Goal: Task Accomplishment & Management: Check status

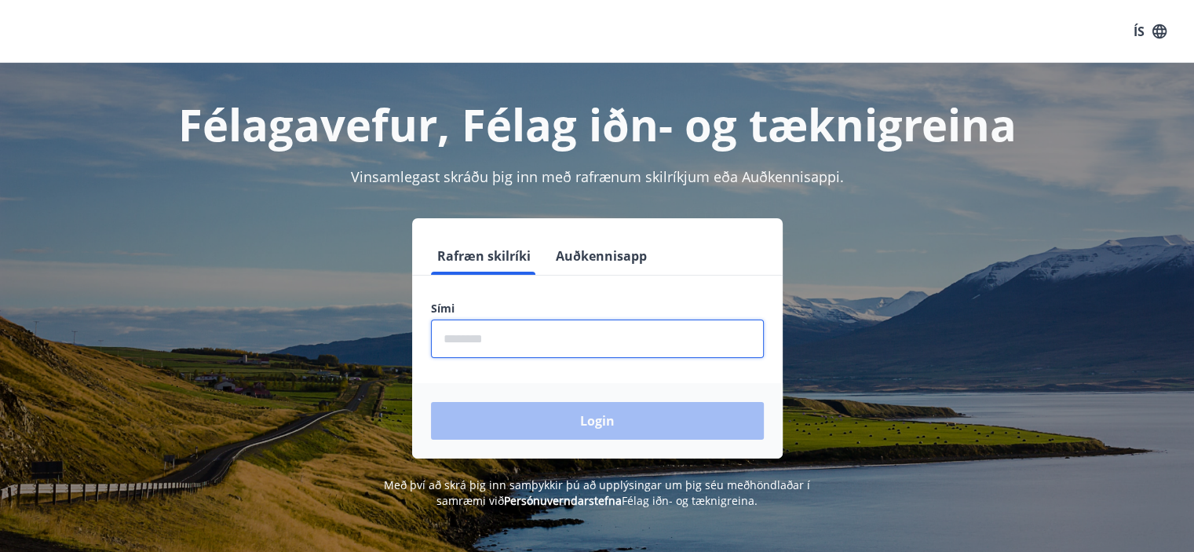
click at [515, 331] on input "phone" at bounding box center [597, 338] width 333 height 38
type input "********"
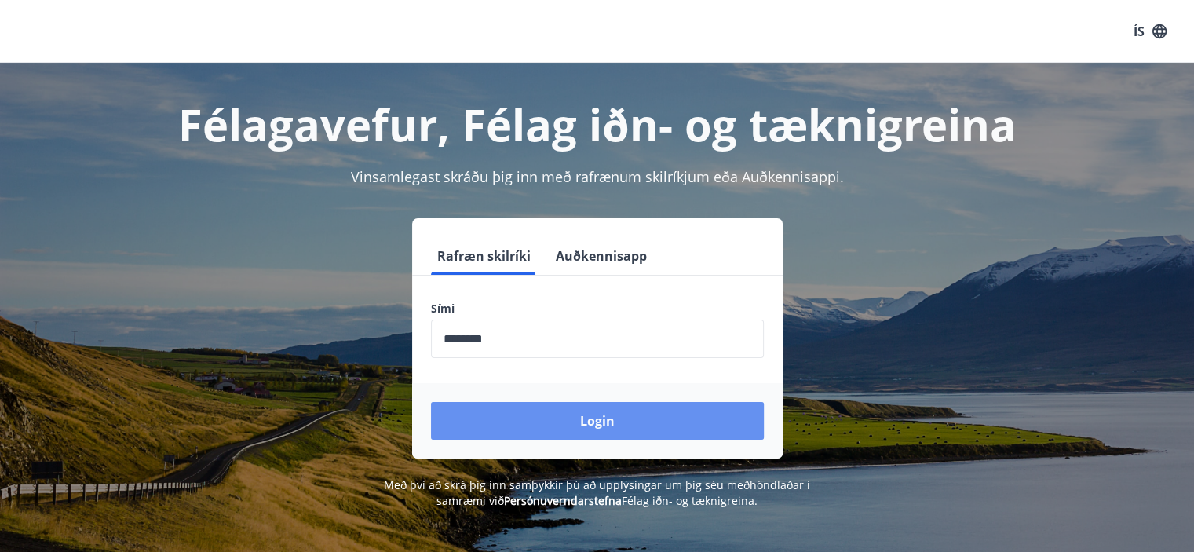
click at [522, 410] on button "Login" at bounding box center [597, 421] width 333 height 38
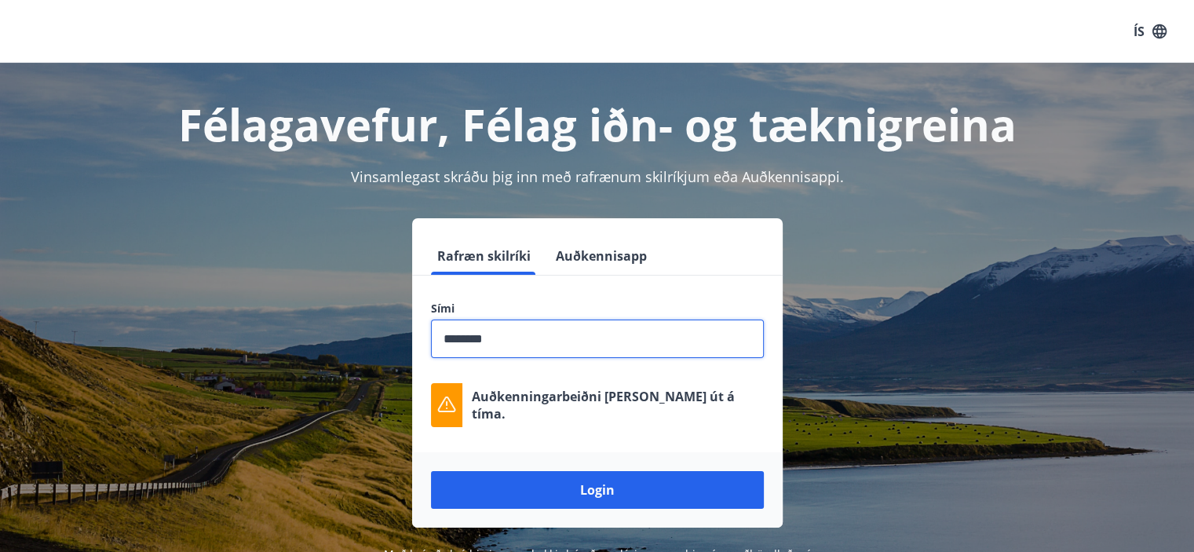
click at [535, 334] on input "phone" at bounding box center [597, 338] width 333 height 38
click at [535, 335] on input "phone" at bounding box center [597, 338] width 333 height 38
click at [534, 335] on input "phone" at bounding box center [597, 338] width 333 height 38
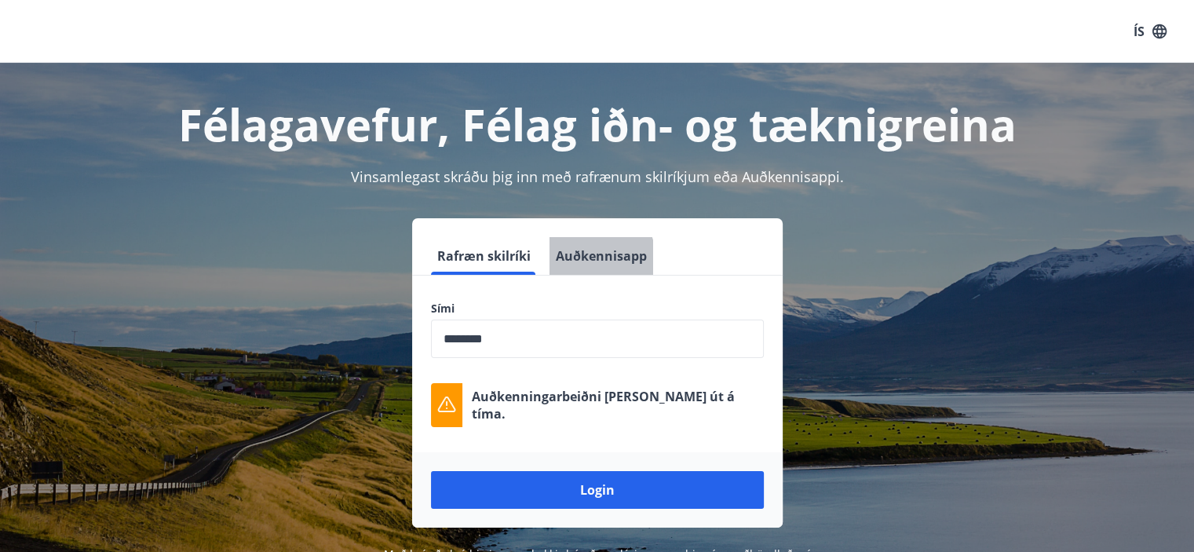
click at [575, 266] on button "Auðkennisapp" at bounding box center [601, 256] width 104 height 38
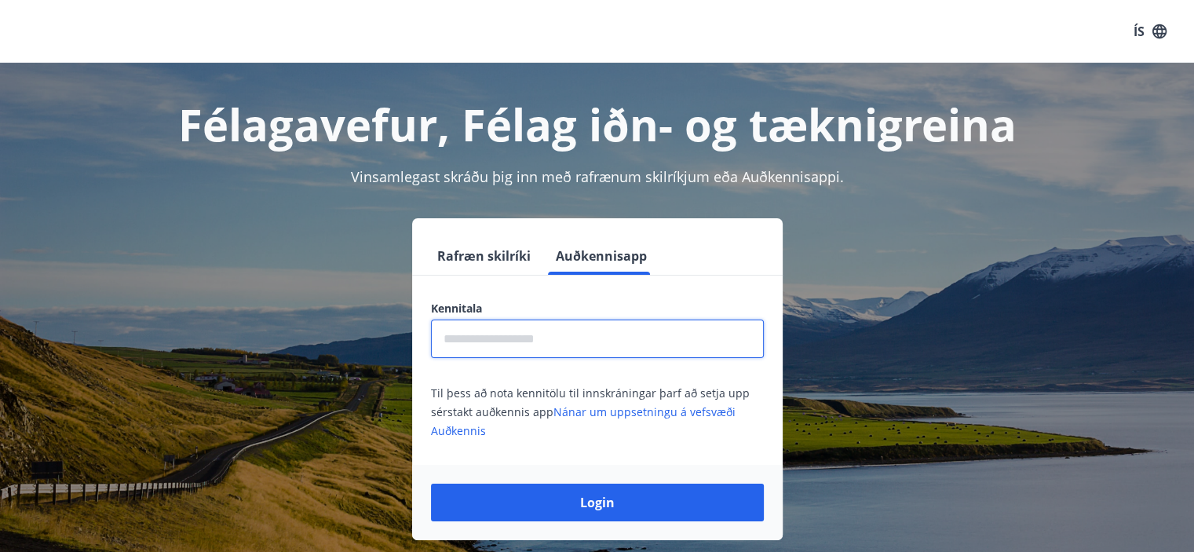
click at [525, 350] on input "text" at bounding box center [597, 338] width 333 height 38
type input "**********"
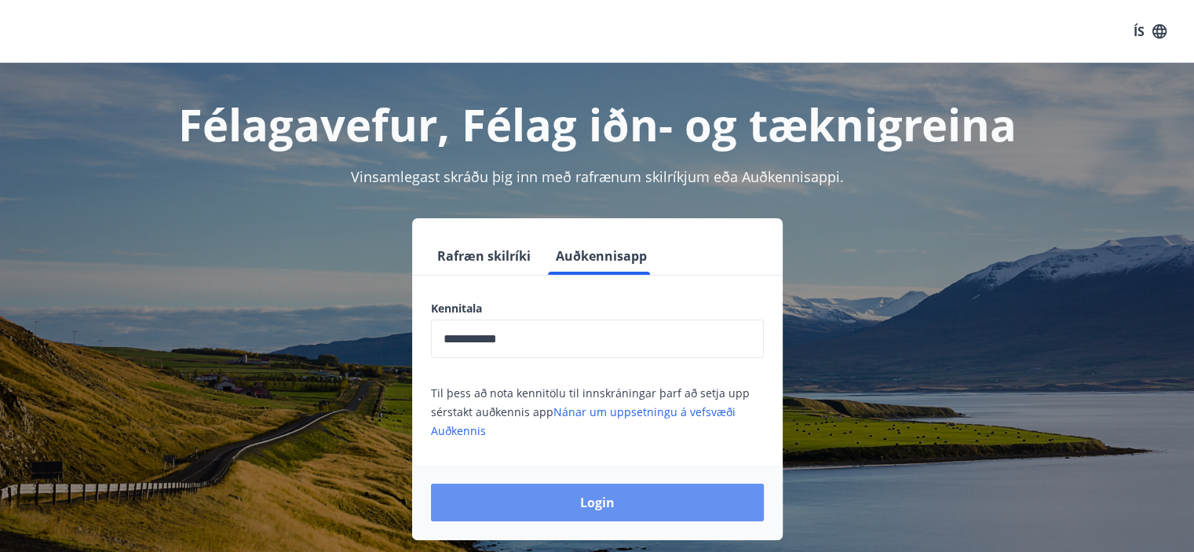
click at [538, 492] on button "Login" at bounding box center [597, 502] width 333 height 38
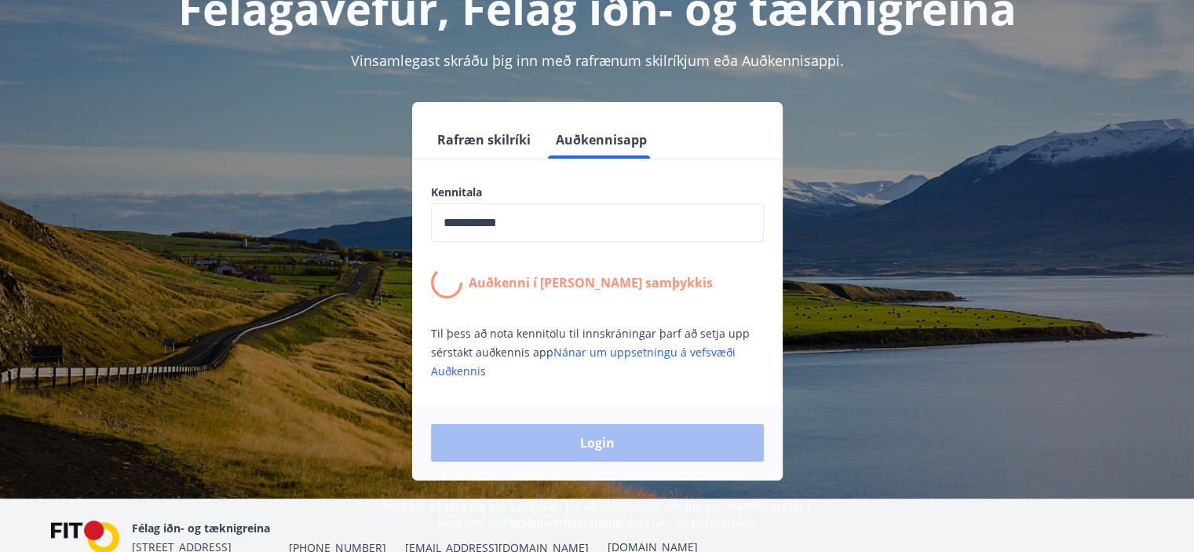
scroll to position [108, 0]
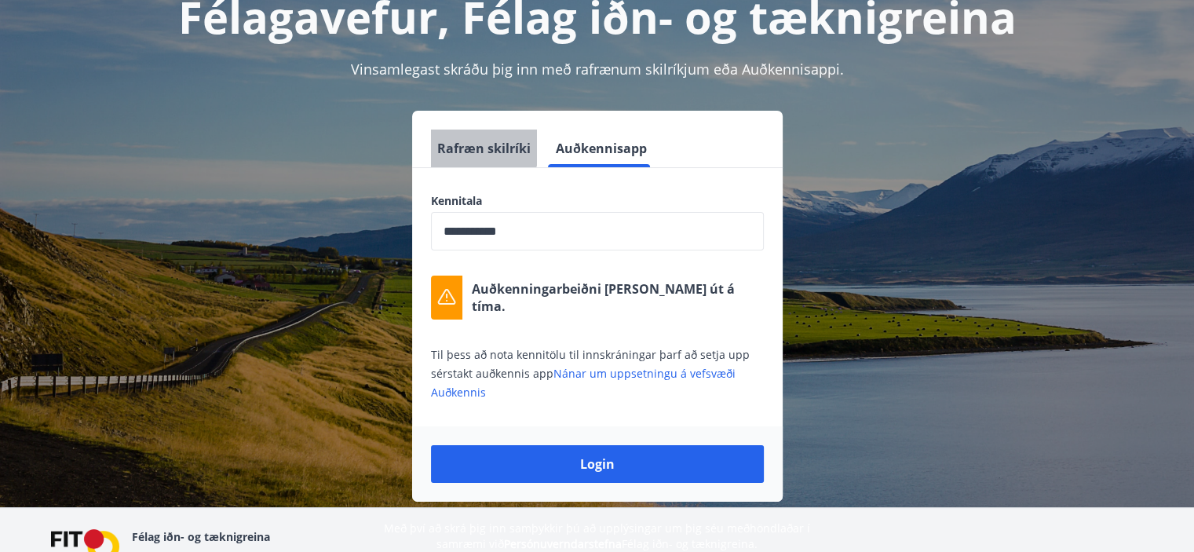
drag, startPoint x: 465, startPoint y: 144, endPoint x: 447, endPoint y: 142, distance: 17.3
click at [447, 142] on button "Rafræn skilríki" at bounding box center [484, 149] width 106 height 38
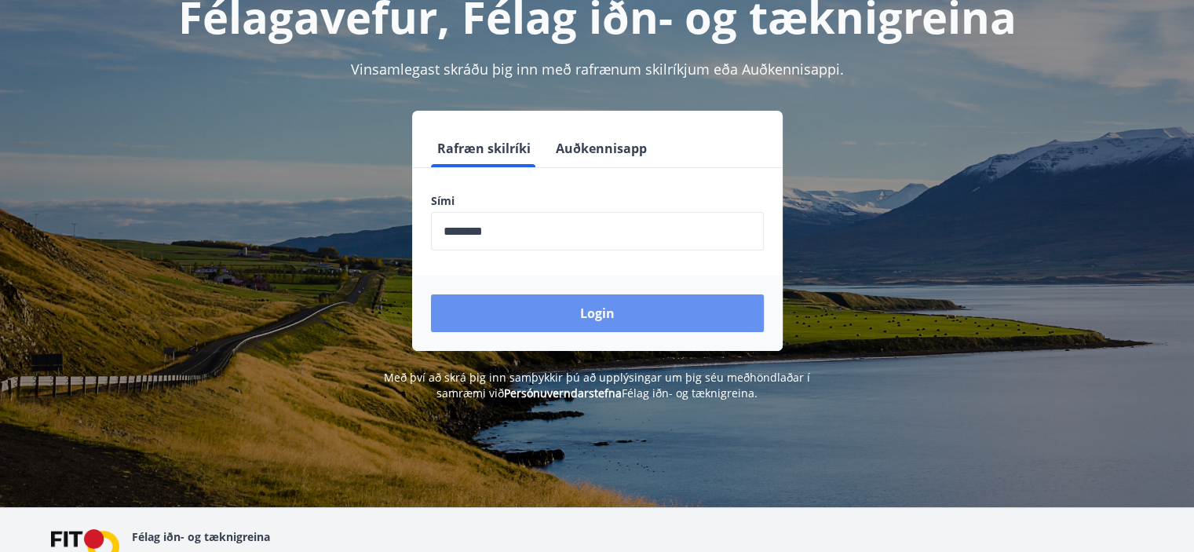
drag, startPoint x: 606, startPoint y: 322, endPoint x: 591, endPoint y: 316, distance: 15.9
click at [591, 316] on button "Login" at bounding box center [597, 313] width 333 height 38
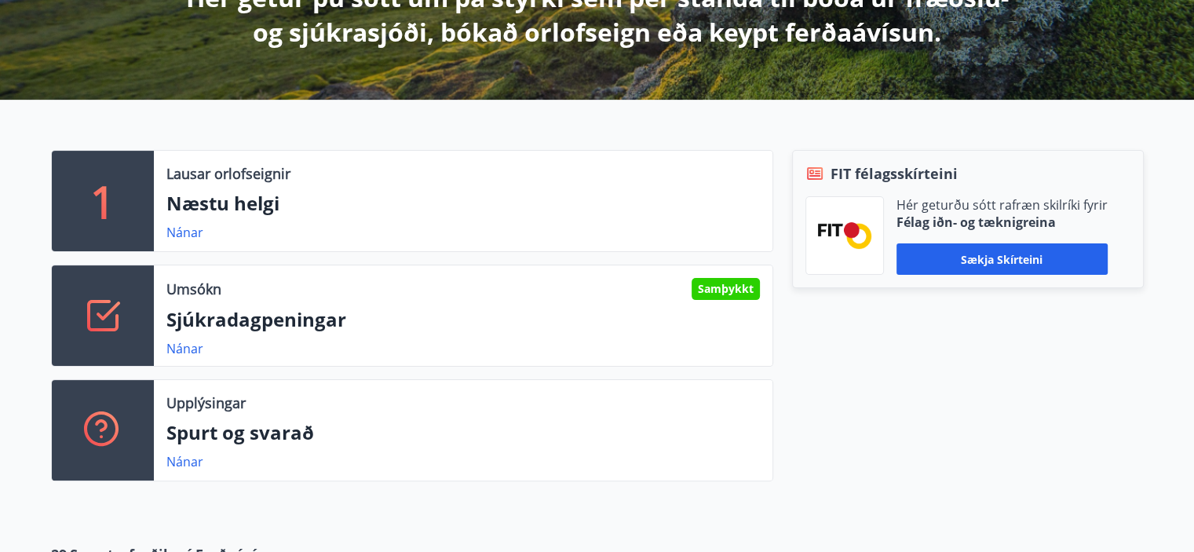
scroll to position [329, 0]
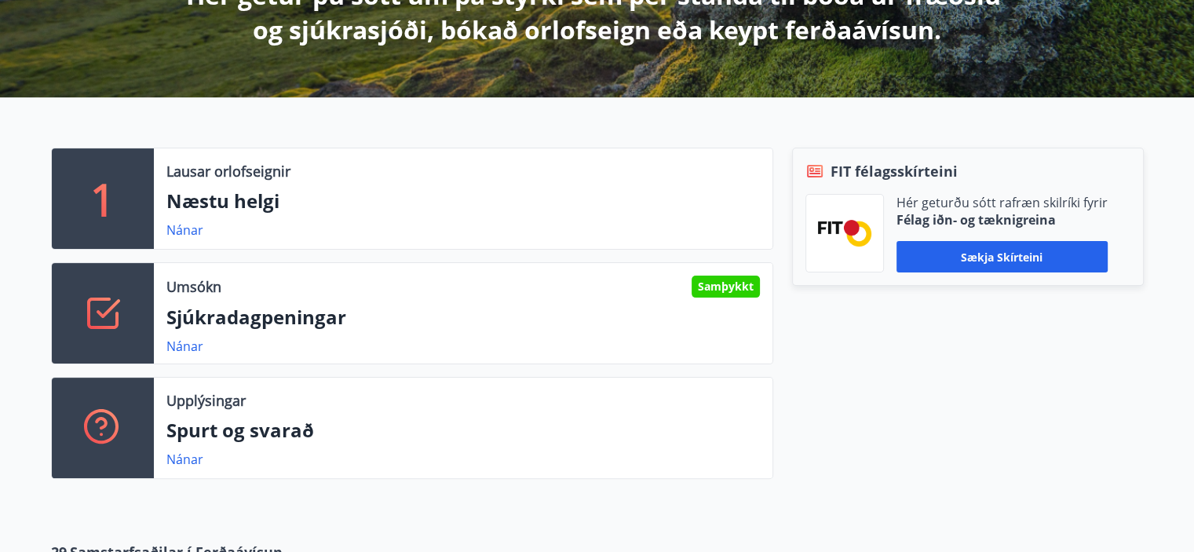
click at [181, 346] on link "Nánar" at bounding box center [184, 346] width 37 height 17
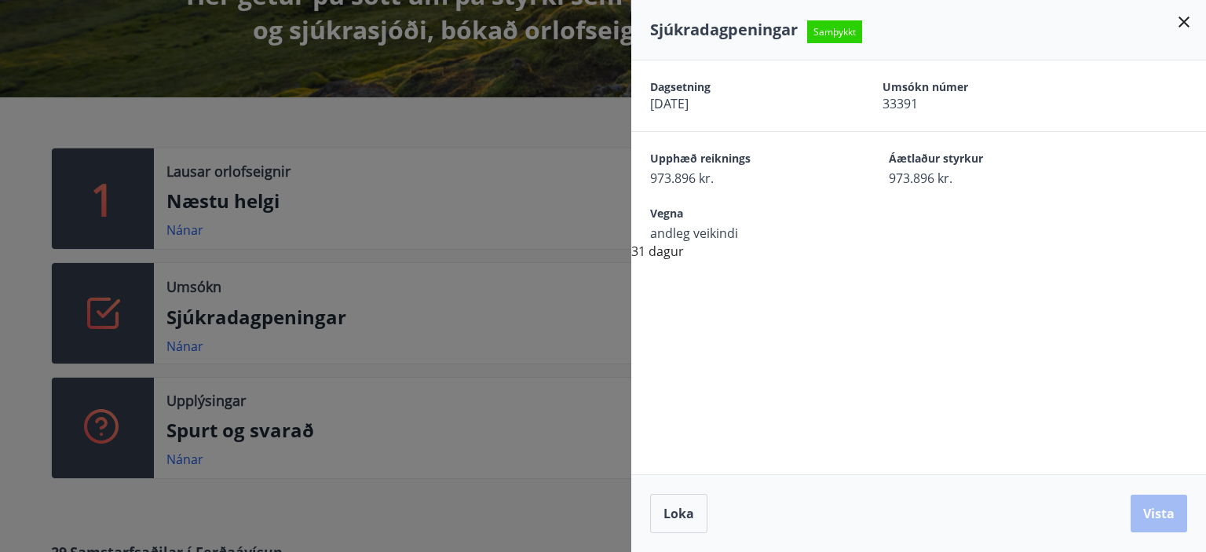
click at [181, 346] on div at bounding box center [603, 276] width 1206 height 552
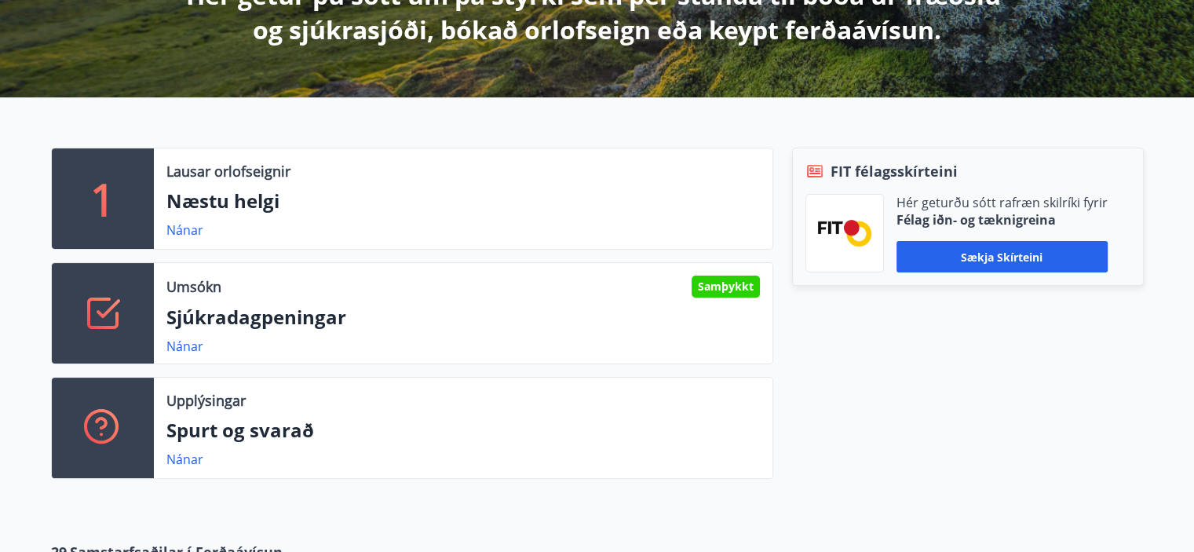
click at [190, 341] on link "Nánar" at bounding box center [184, 346] width 37 height 17
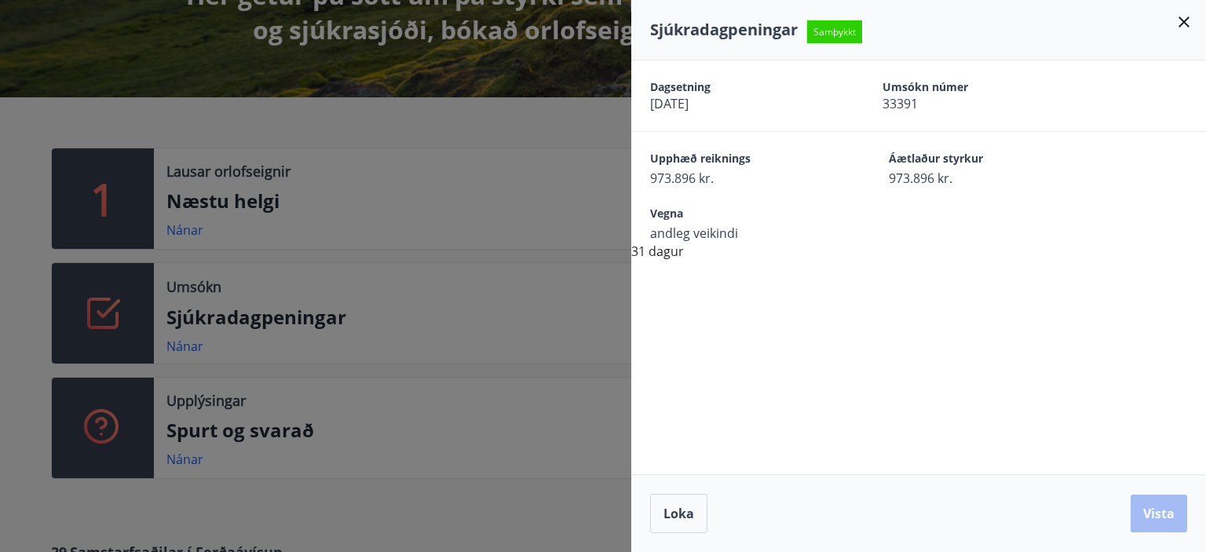
click at [1178, 20] on icon at bounding box center [1183, 22] width 19 height 19
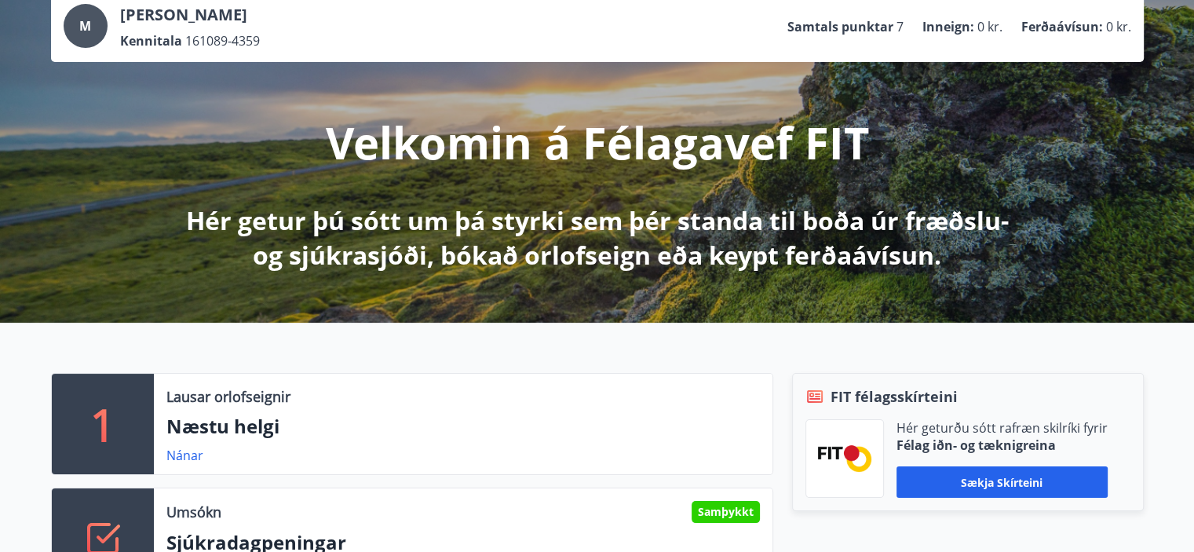
scroll to position [0, 0]
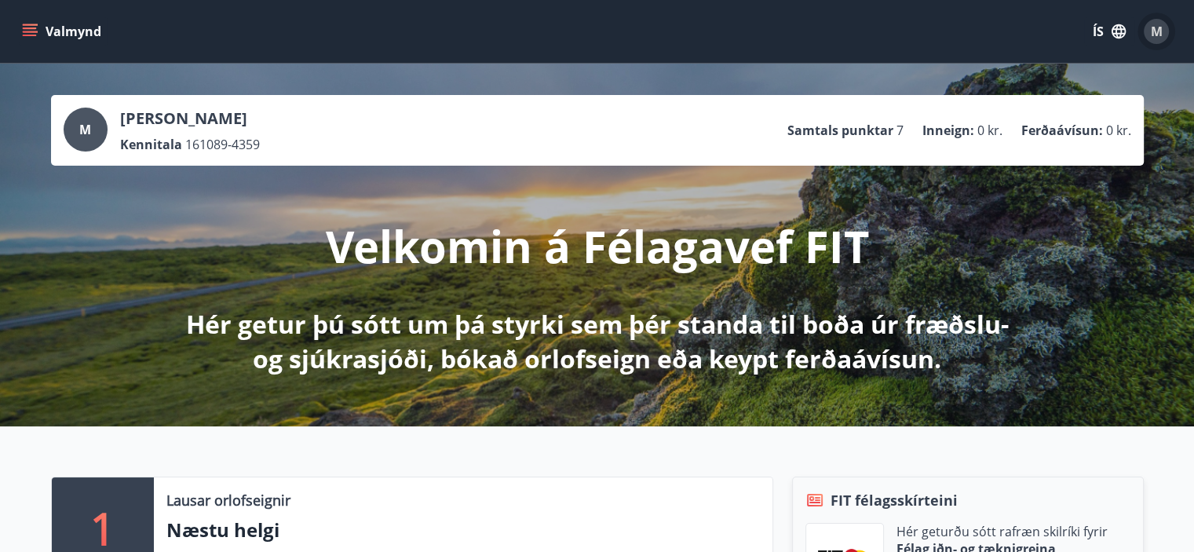
click at [1152, 25] on span "M" at bounding box center [1157, 31] width 12 height 17
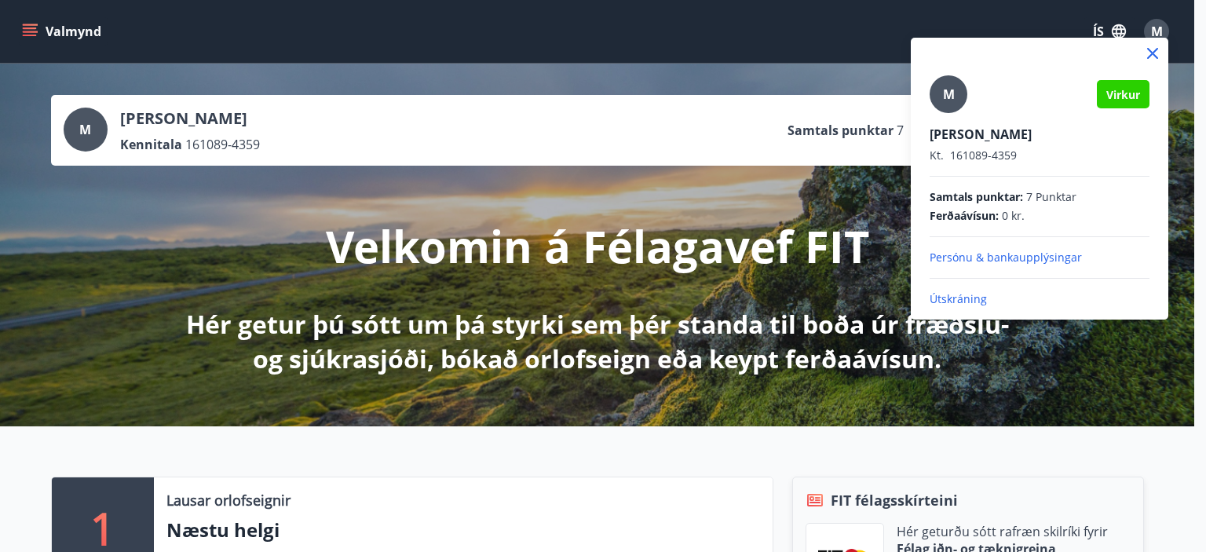
click at [31, 27] on div at bounding box center [603, 276] width 1206 height 552
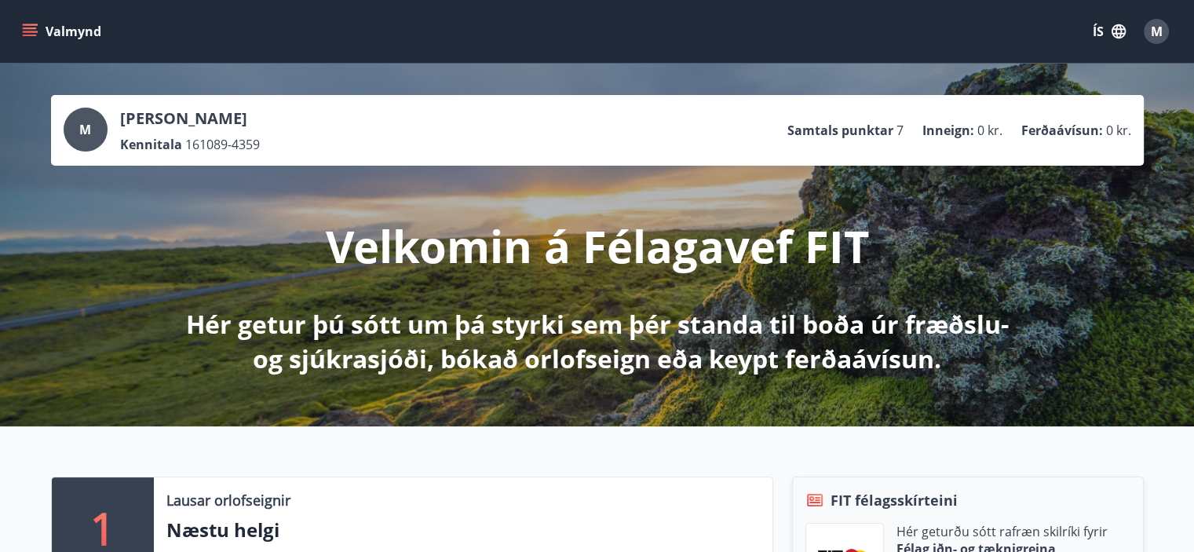
click at [31, 27] on icon "menu" at bounding box center [30, 28] width 14 height 2
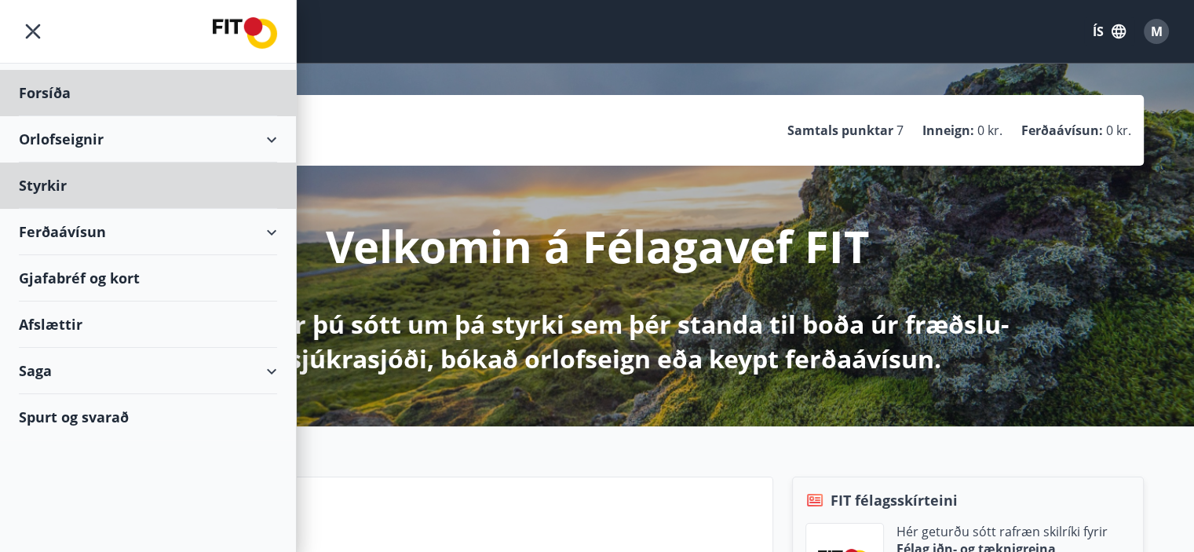
click at [45, 116] on div "Styrkir" at bounding box center [148, 93] width 258 height 46
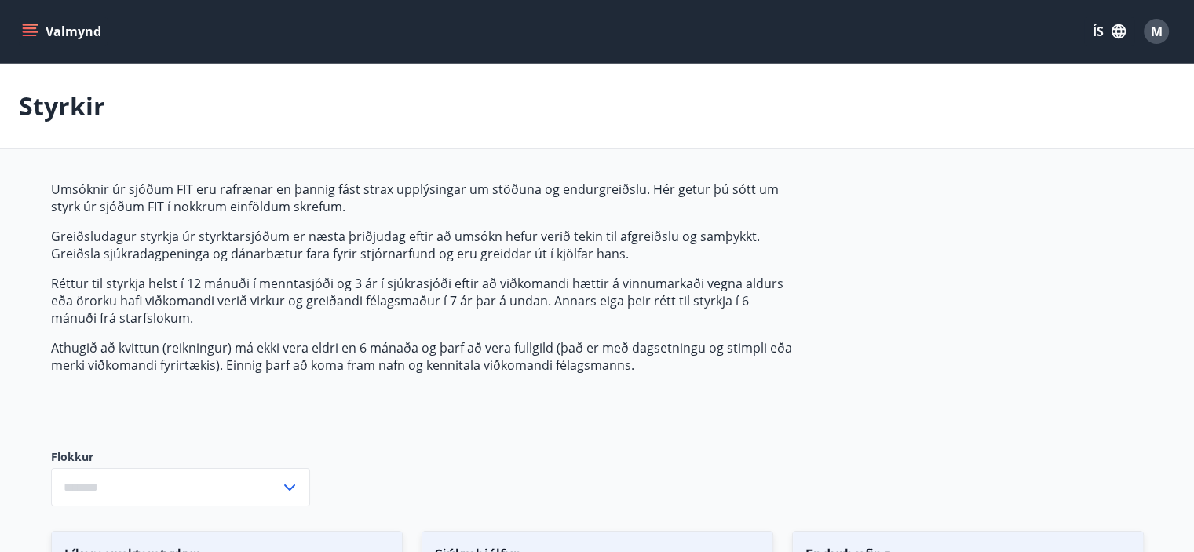
type input "***"
click at [1158, 31] on span "M" at bounding box center [1157, 31] width 12 height 17
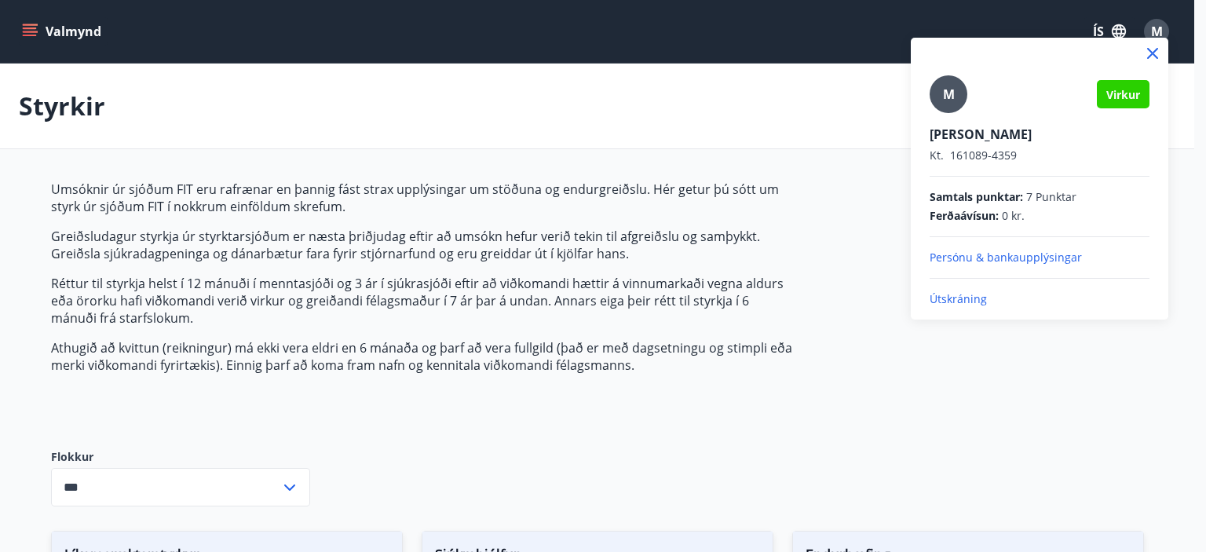
click at [29, 36] on div at bounding box center [603, 276] width 1206 height 552
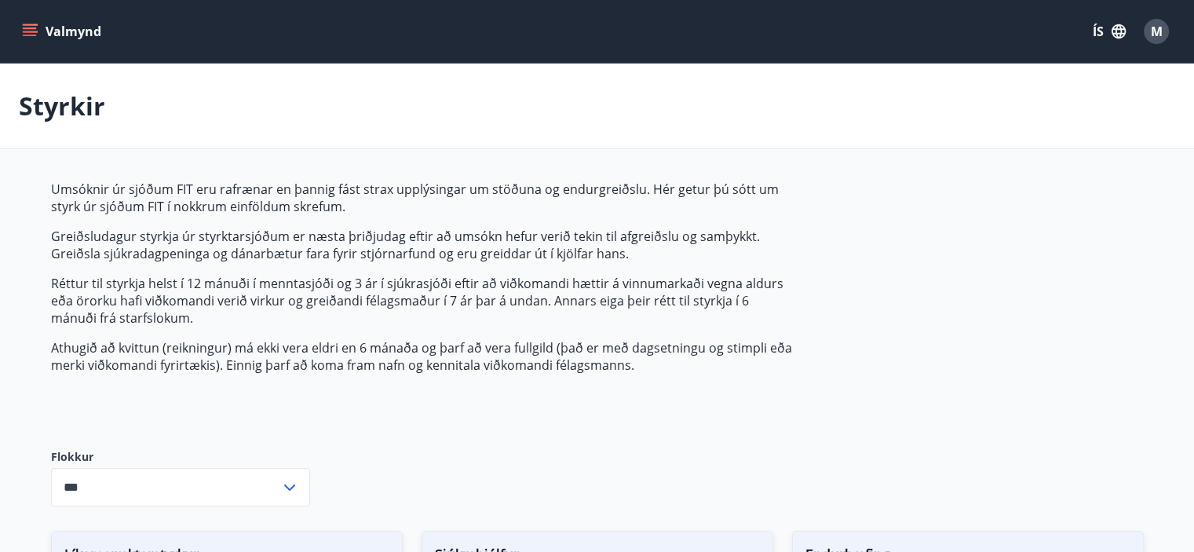
click at [28, 18] on button "Valmynd" at bounding box center [63, 31] width 89 height 28
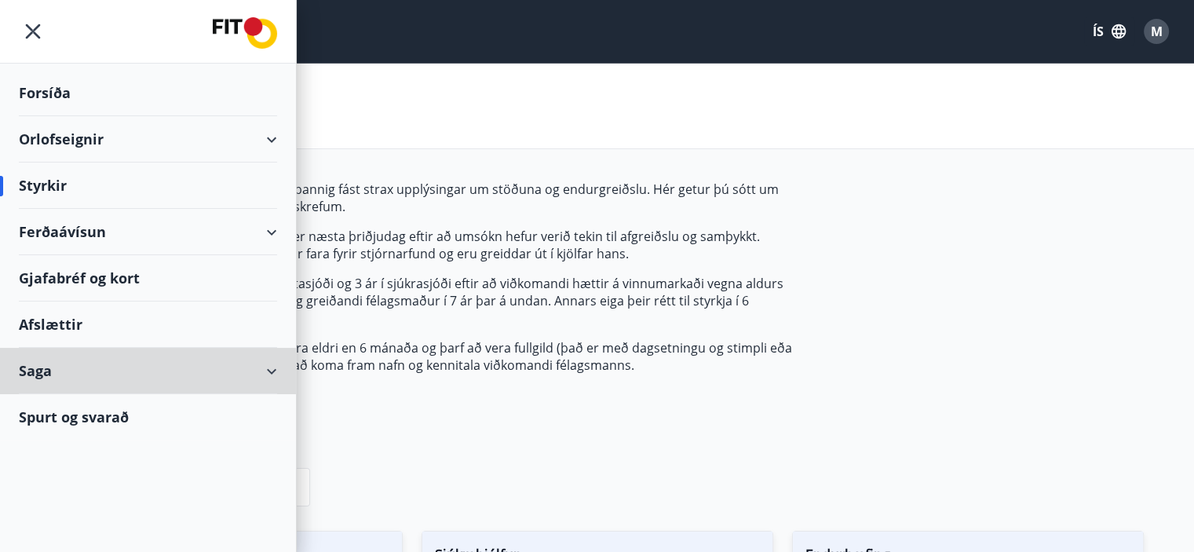
click at [31, 378] on div "Saga" at bounding box center [148, 371] width 258 height 46
click at [28, 381] on div "Saga" at bounding box center [148, 371] width 258 height 46
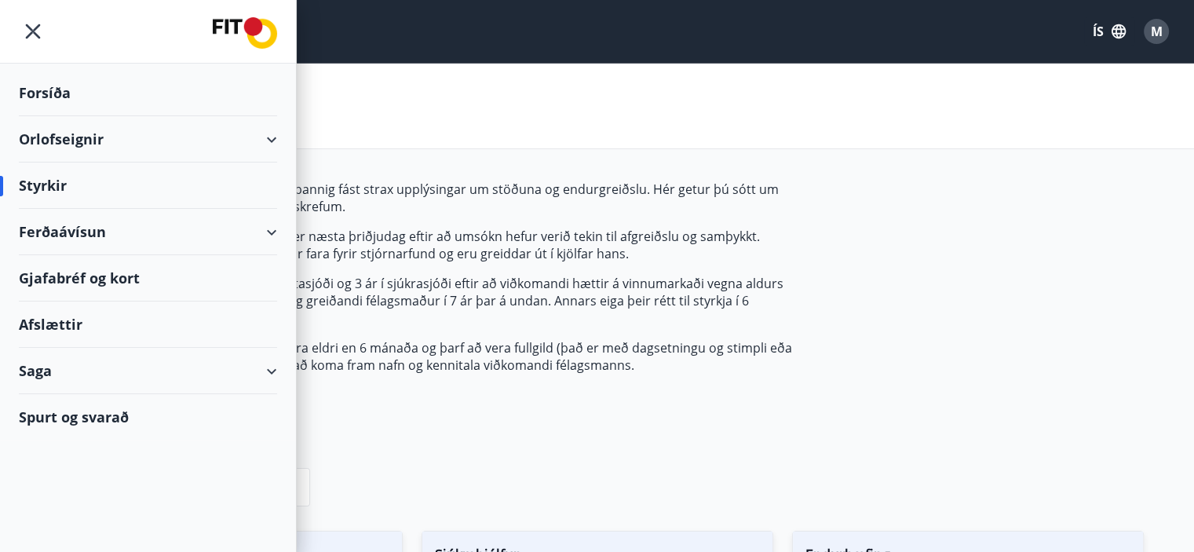
click at [41, 360] on div "Saga" at bounding box center [148, 371] width 258 height 46
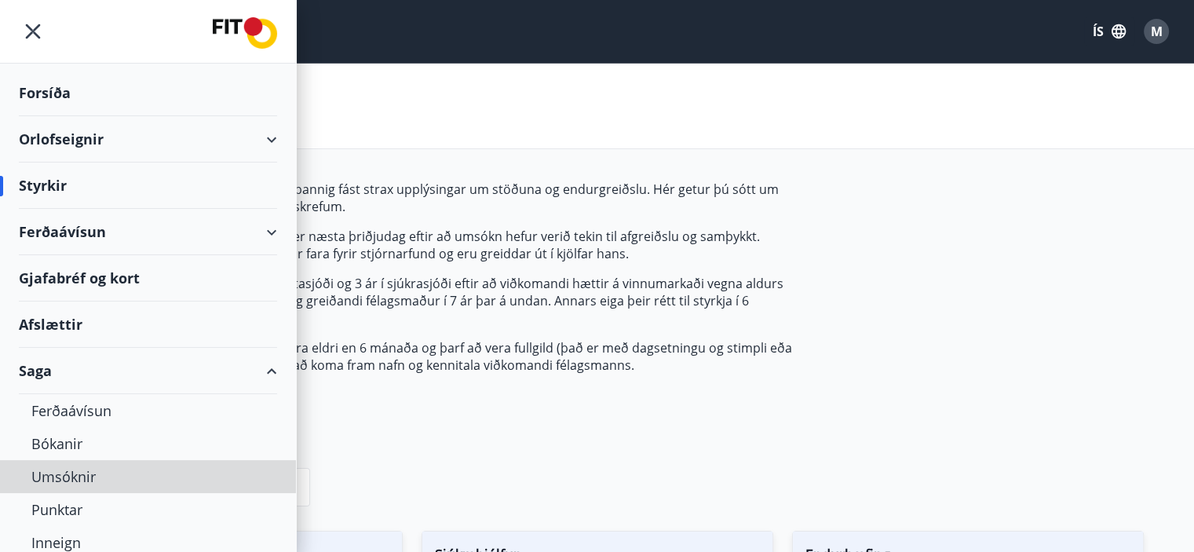
click at [64, 478] on div "Umsóknir" at bounding box center [147, 476] width 233 height 33
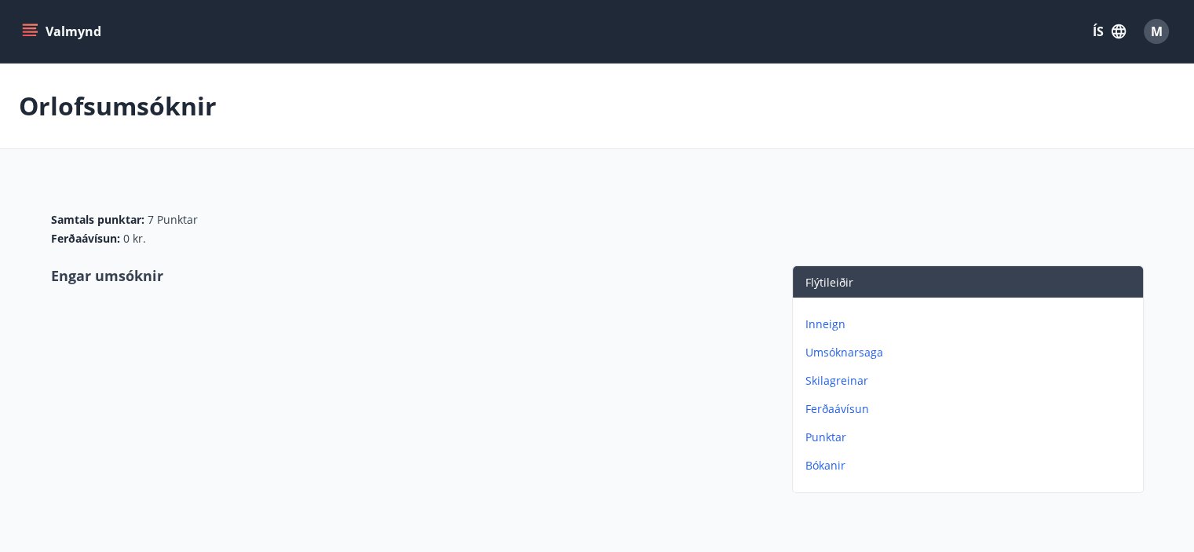
click at [857, 352] on p "Umsóknarsaga" at bounding box center [970, 353] width 331 height 16
